Goal: Task Accomplishment & Management: Manage account settings

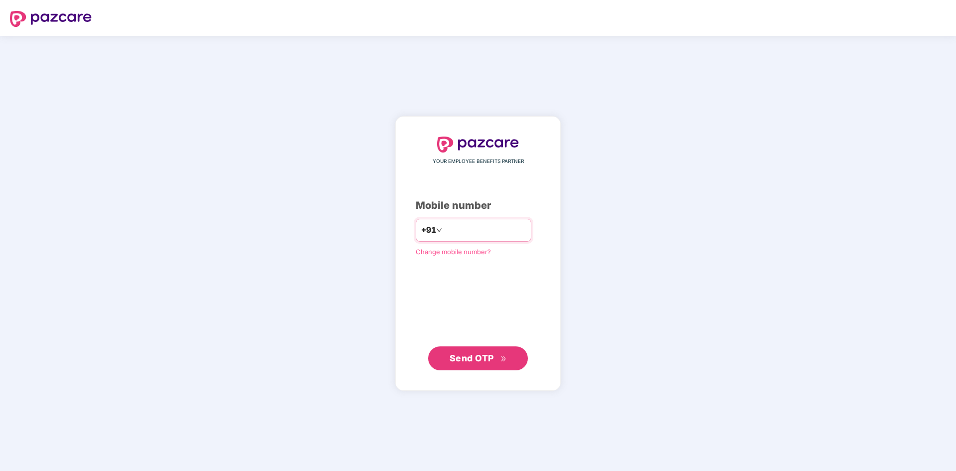
click at [484, 226] on input "number" at bounding box center [485, 230] width 82 height 16
type input "**********"
click at [475, 362] on span "Send OTP" at bounding box center [472, 357] width 44 height 10
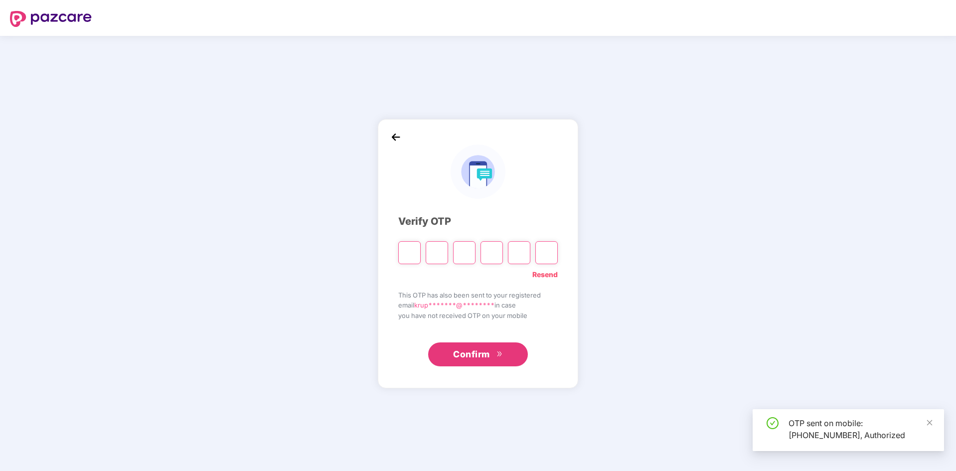
type input "*"
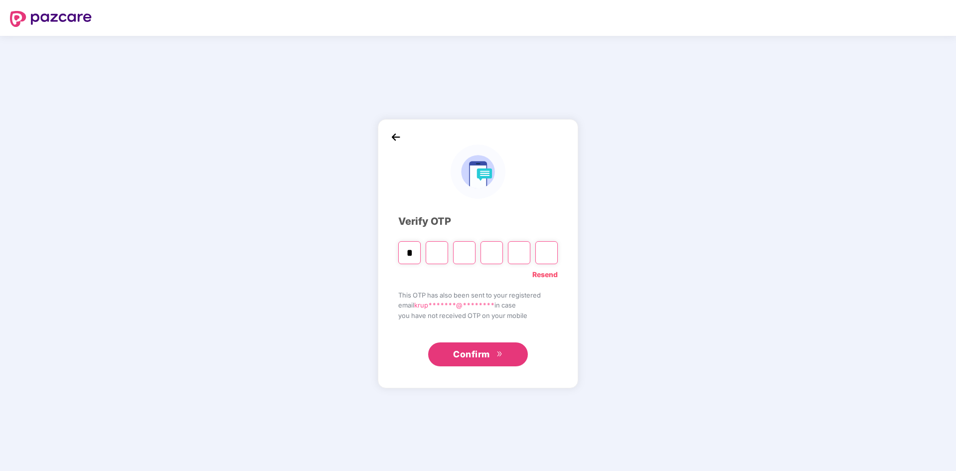
type input "*"
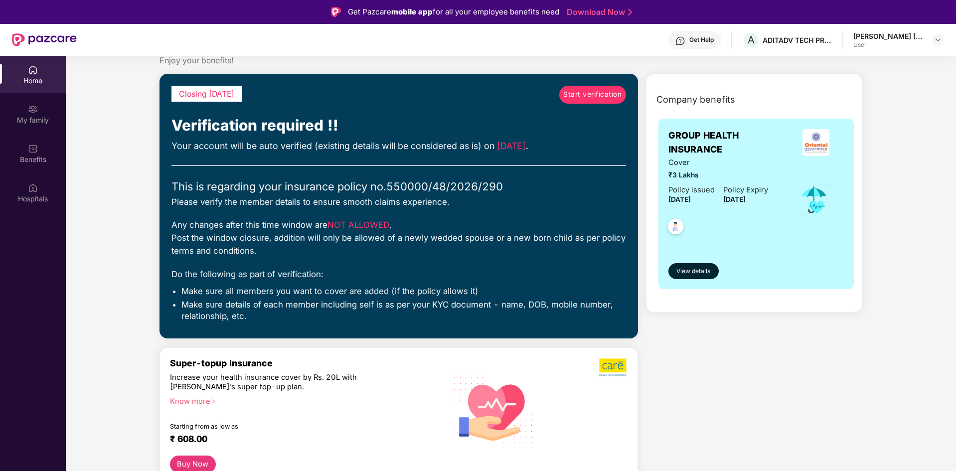
scroll to position [50, 0]
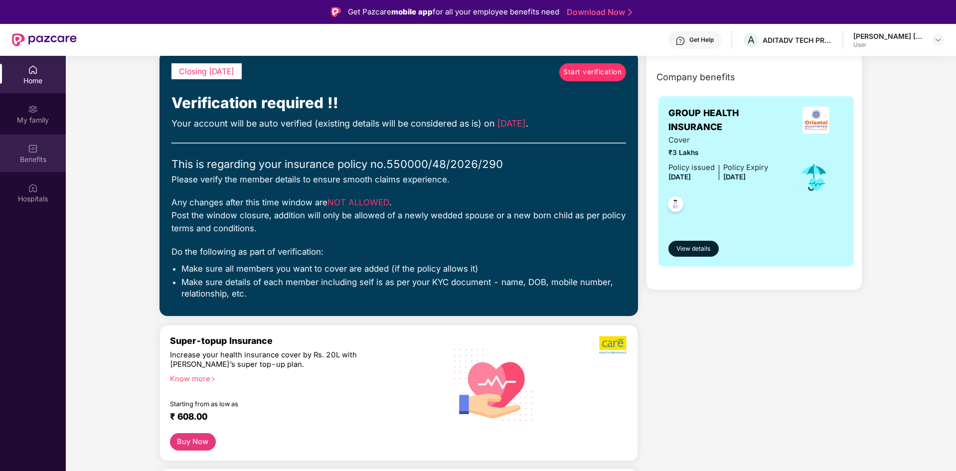
click at [36, 149] on img at bounding box center [33, 149] width 10 height 10
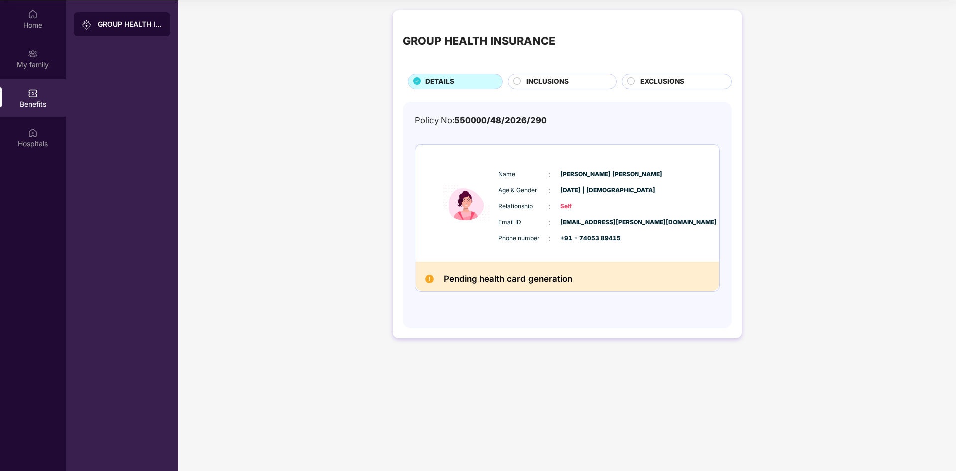
scroll to position [56, 0]
click at [558, 82] on span "INCLUSIONS" at bounding box center [547, 81] width 42 height 11
